Goal: Transaction & Acquisition: Purchase product/service

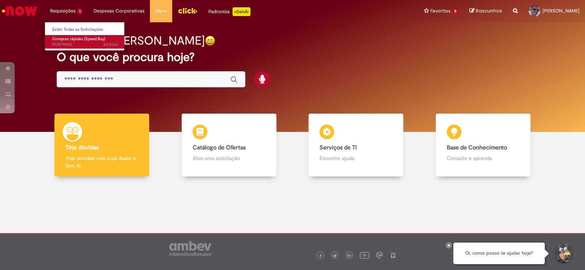
click at [68, 37] on span "Compras rápidas (Speed Buy)" at bounding box center [78, 38] width 53 height 5
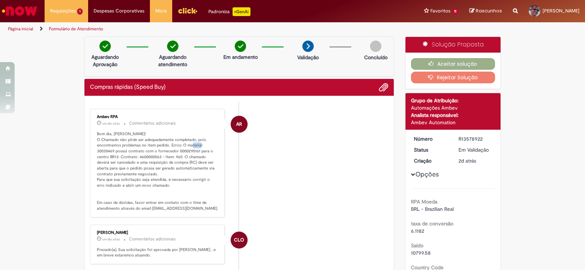
drag, startPoint x: 111, startPoint y: 151, endPoint x: 99, endPoint y: 153, distance: 11.5
click at [99, 153] on p "Bom dia, [PERSON_NAME]! O Chamado não pôde ser adequadamente completado, pois e…" at bounding box center [158, 171] width 122 height 80
drag, startPoint x: 113, startPoint y: 152, endPoint x: 92, endPoint y: 157, distance: 21.1
click at [92, 152] on div "Ambev RPA um dia atrás um dia atrás Comentários adicionais Bom dia, [PERSON_NAM…" at bounding box center [157, 163] width 130 height 104
copy p "30030469"
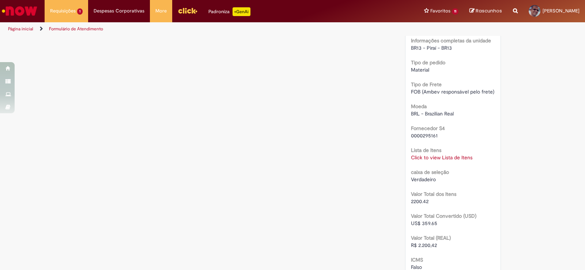
scroll to position [556, 0]
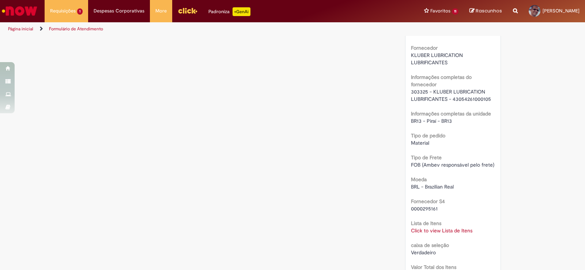
click at [426, 230] on link "Click to view Lista de Itens" at bounding box center [441, 230] width 61 height 7
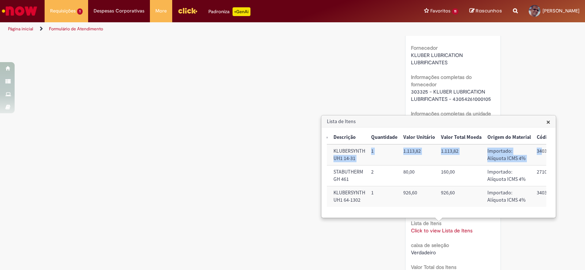
scroll to position [0, 193]
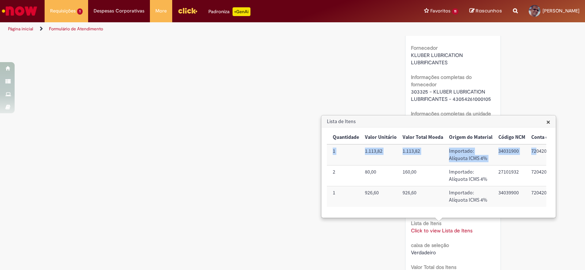
drag, startPoint x: 513, startPoint y: 155, endPoint x: 525, endPoint y: 144, distance: 15.8
click at [545, 153] on tr "Sim 30030468 KLUBERSYNTH UH1 14-31 1 1.113,82 1.113,82 Importado: Alíquota ICMS…" at bounding box center [404, 154] width 529 height 21
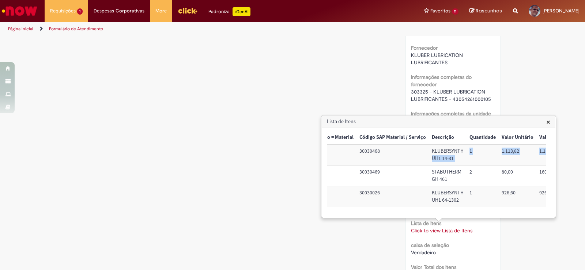
scroll to position [0, 307]
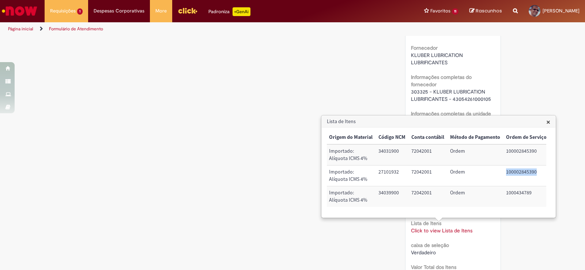
drag, startPoint x: 536, startPoint y: 172, endPoint x: 500, endPoint y: 176, distance: 36.1
click at [503, 176] on td "100002845390" at bounding box center [526, 175] width 46 height 21
copy td "100002845390"
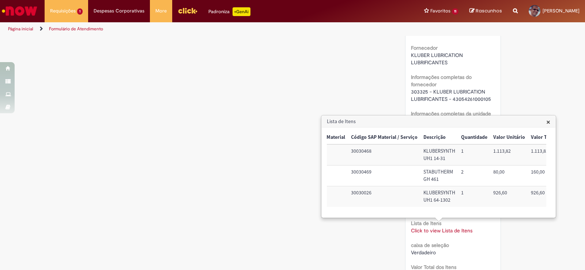
scroll to position [0, 35]
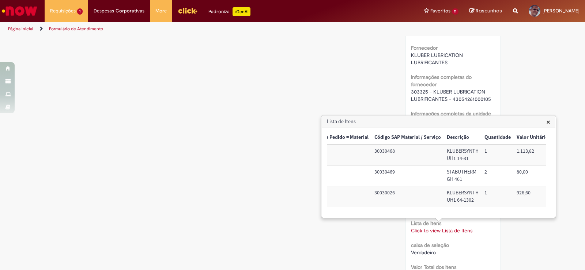
drag, startPoint x: 404, startPoint y: 214, endPoint x: 476, endPoint y: 213, distance: 72.0
click at [480, 214] on div "Trigger Tipo de Pedido = Material Código SAP Material / Serviço Descrição Quant…" at bounding box center [436, 172] width 219 height 83
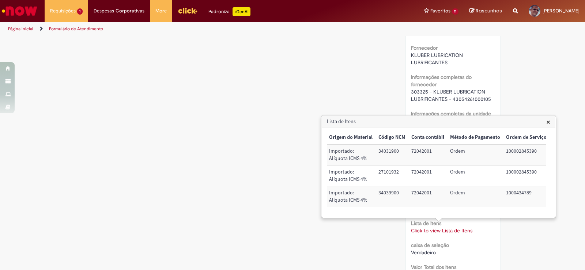
scroll to position [0, 307]
